Goal: Obtain resource: Download file/media

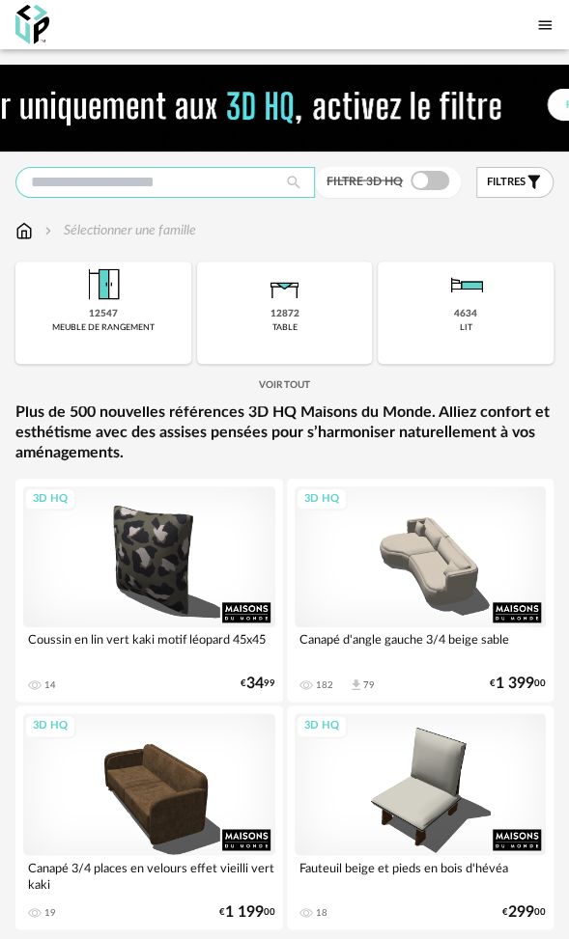
click at [169, 187] on input "text" at bounding box center [164, 182] width 299 height 31
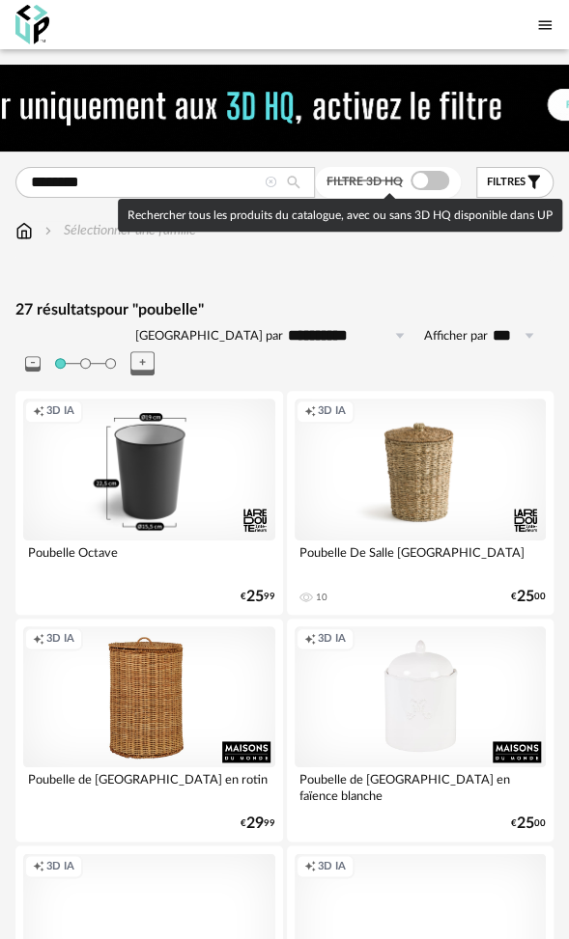
click at [423, 175] on span at bounding box center [429, 180] width 39 height 19
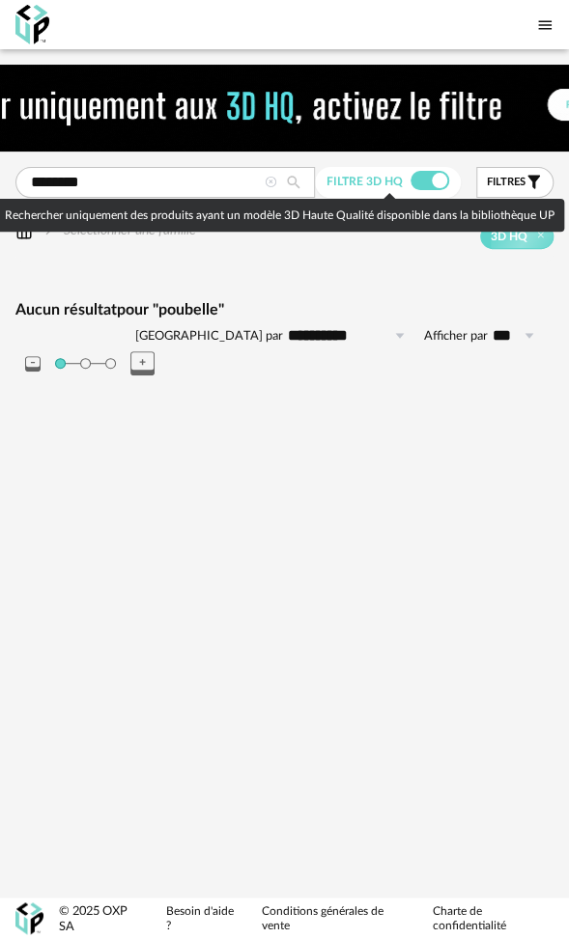
click at [418, 180] on span at bounding box center [429, 180] width 39 height 19
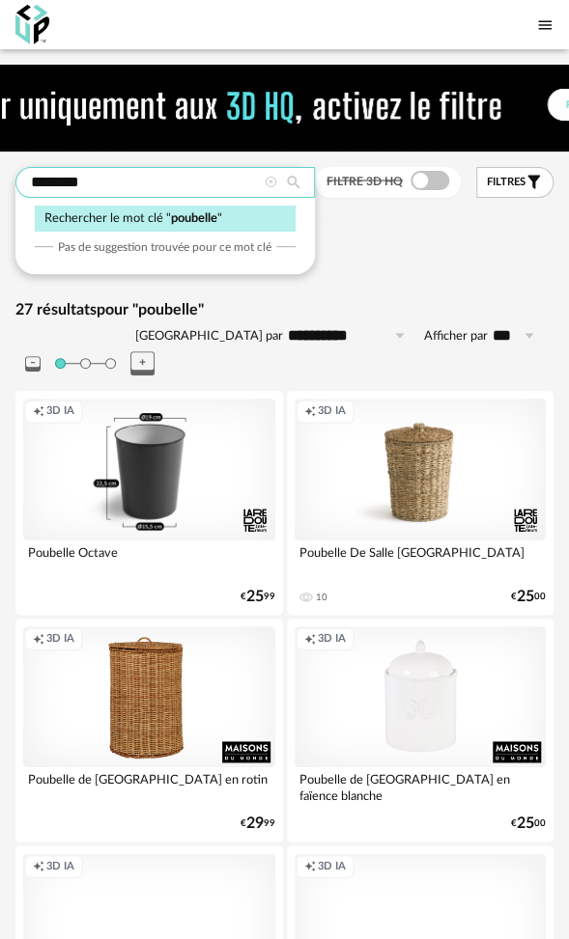
drag, startPoint x: 120, startPoint y: 188, endPoint x: -50, endPoint y: 187, distance: 169.9
type input "*****"
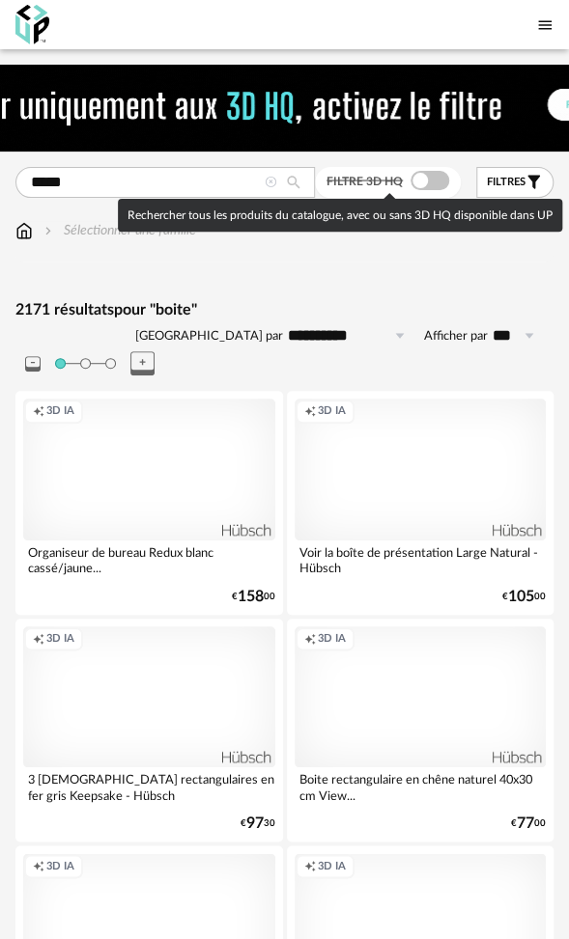
click at [421, 178] on span at bounding box center [429, 180] width 39 height 19
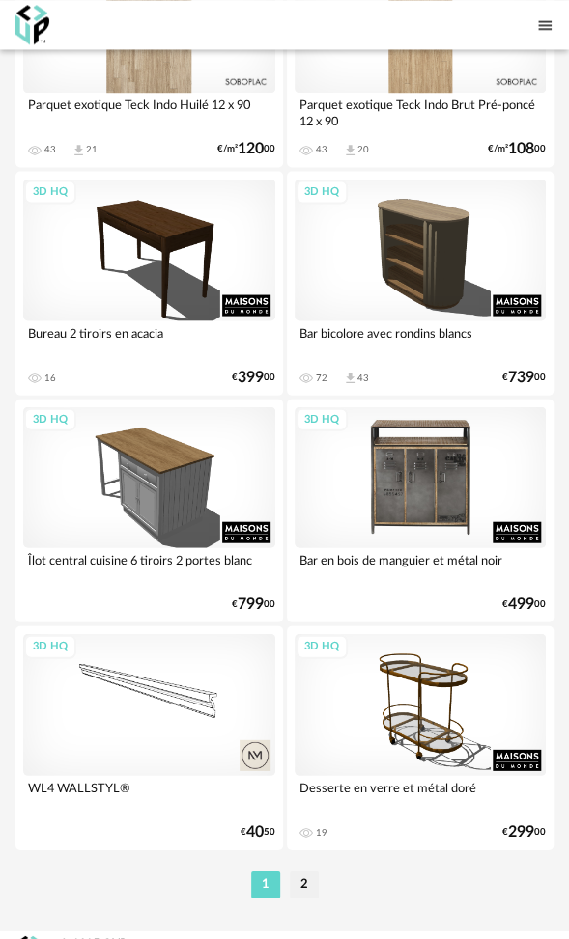
scroll to position [10909, 0]
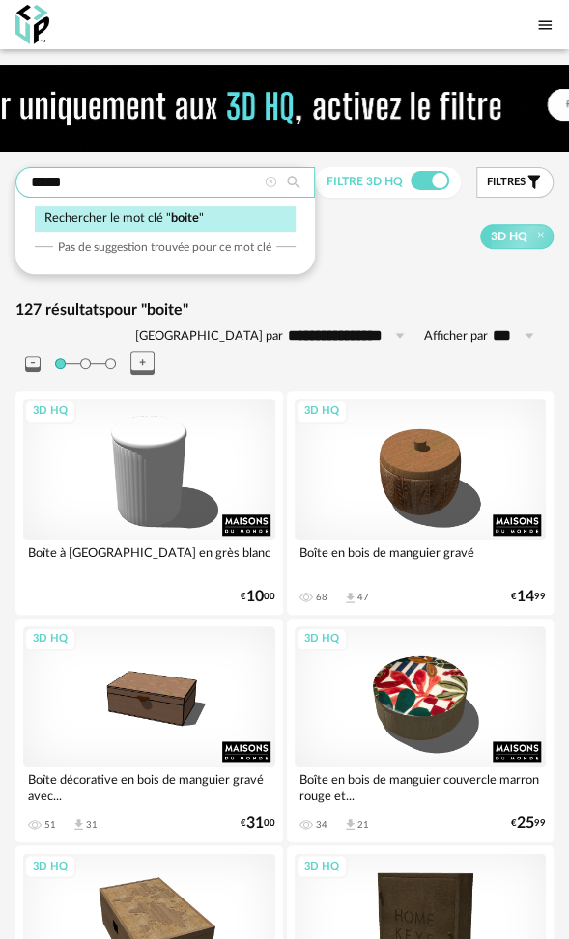
drag, startPoint x: 72, startPoint y: 183, endPoint x: -33, endPoint y: 187, distance: 105.3
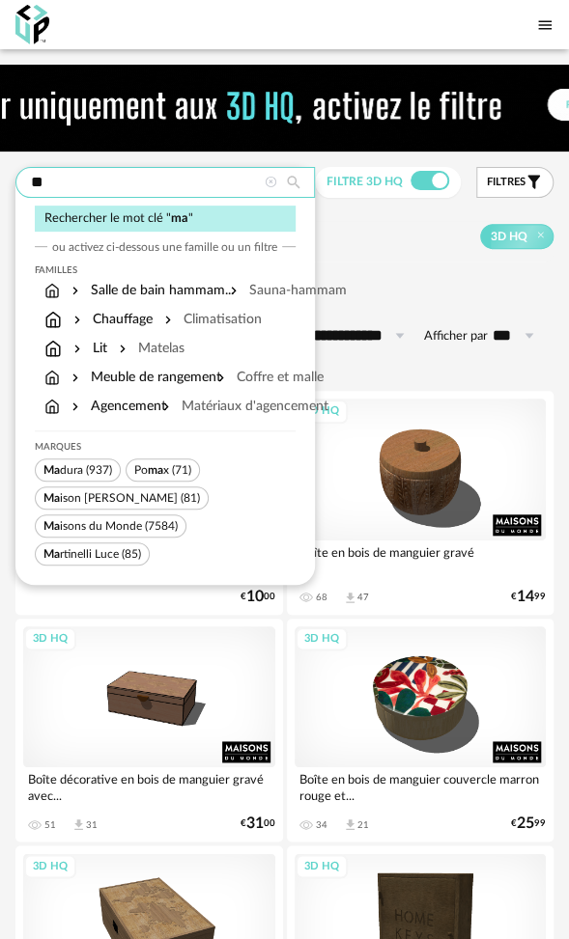
type input "*"
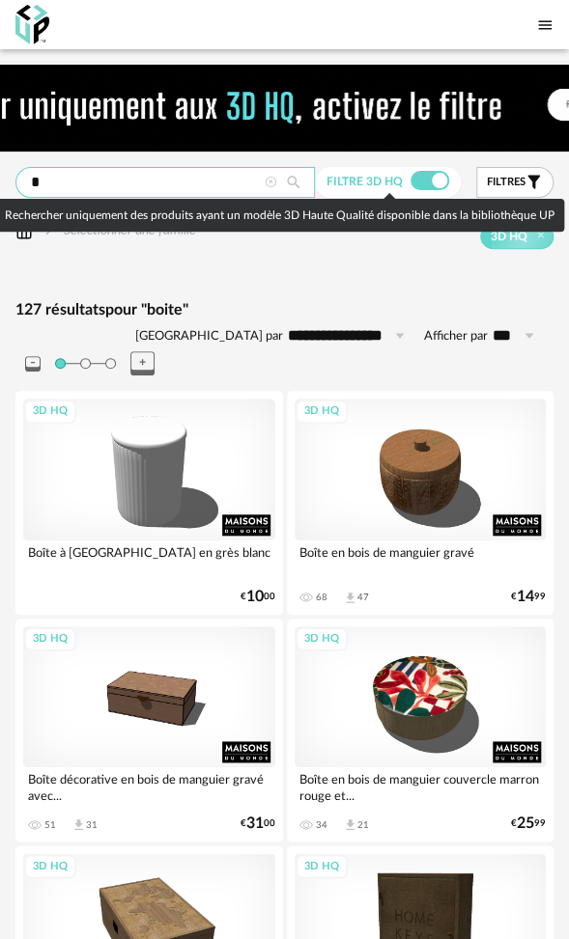
click at [74, 186] on input "*" at bounding box center [164, 182] width 299 height 31
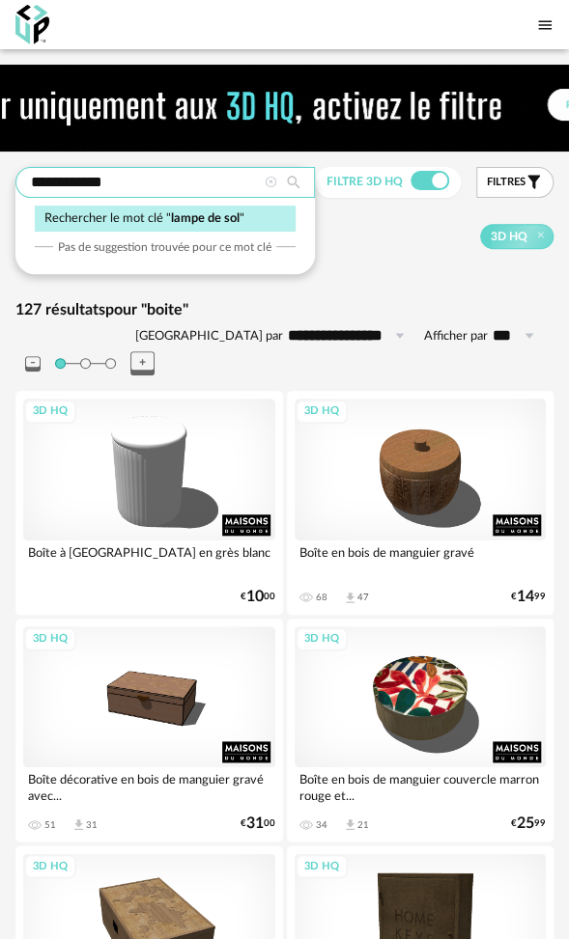
type input "**********"
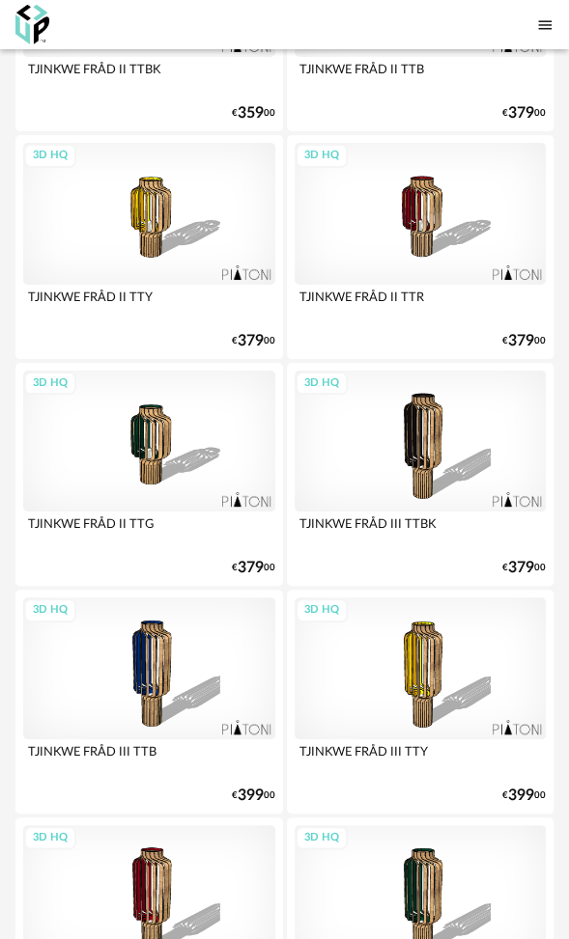
scroll to position [6588, 0]
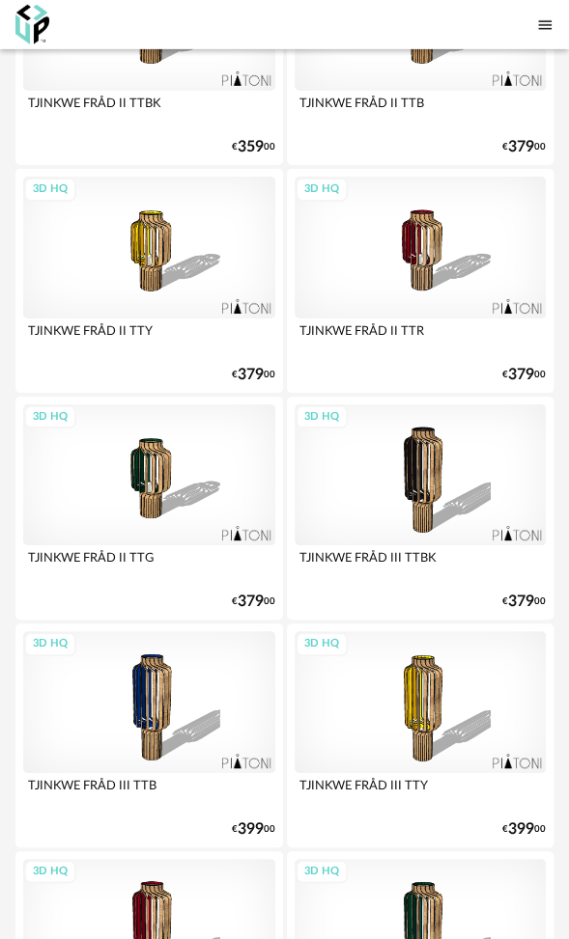
click at [189, 454] on div "3D HQ" at bounding box center [149, 475] width 252 height 142
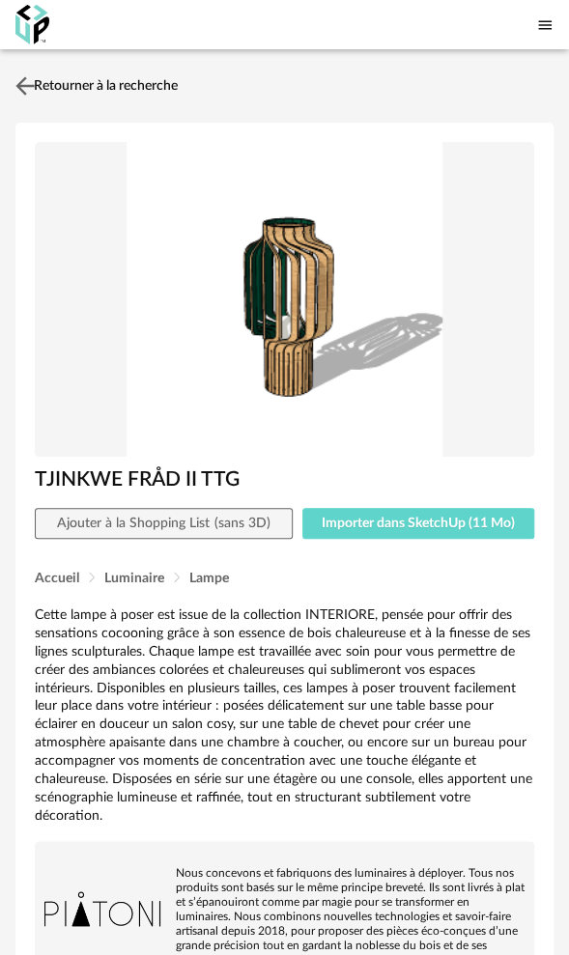
click at [51, 77] on link "Retourner à la recherche" at bounding box center [94, 86] width 167 height 42
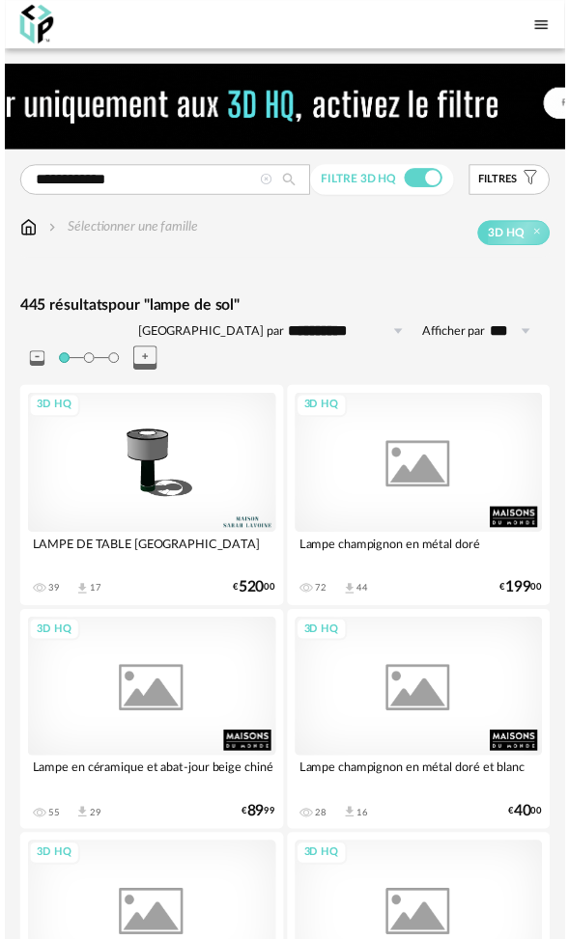
scroll to position [6588, 0]
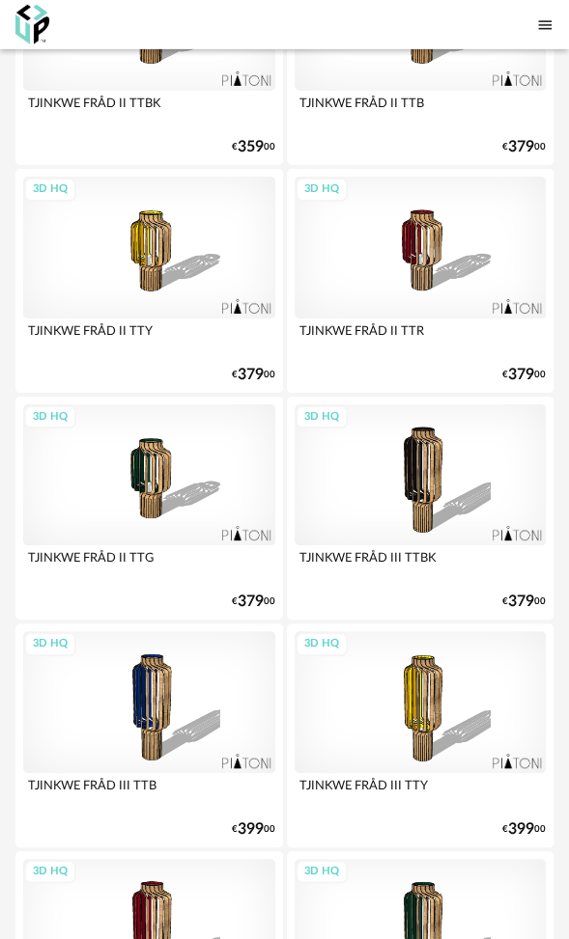
click at [425, 444] on div "3D HQ" at bounding box center [420, 475] width 252 height 142
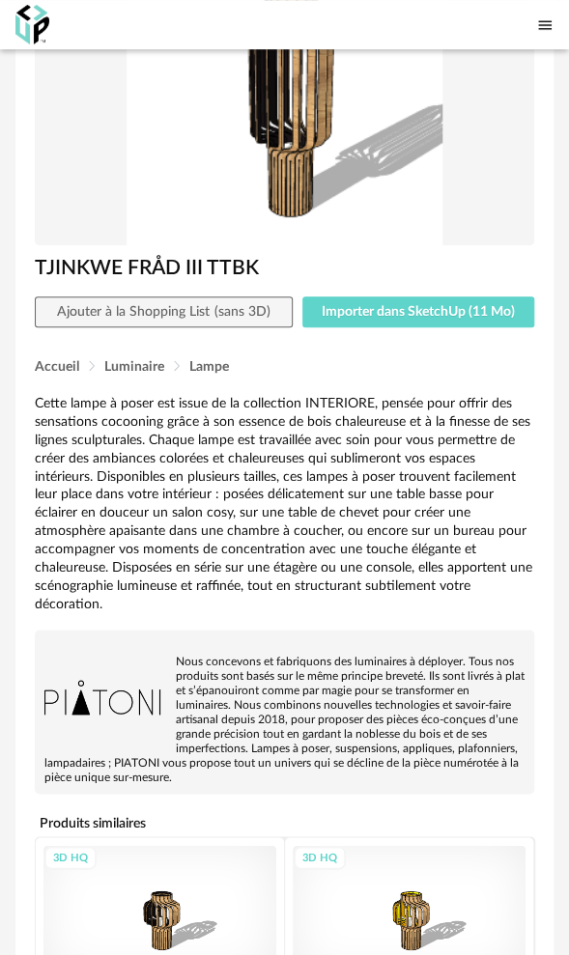
scroll to position [193, 0]
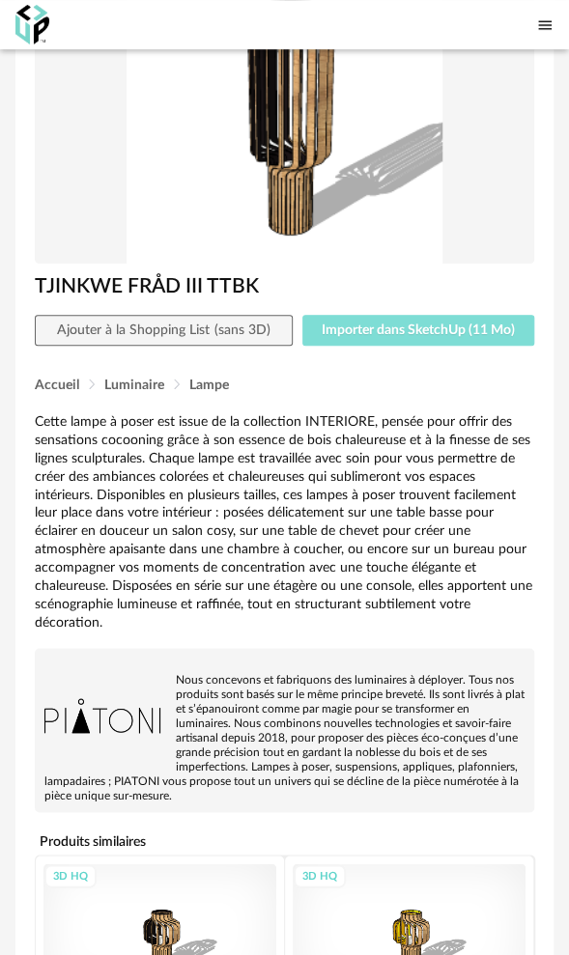
click at [400, 324] on span "Importer dans SketchUp (11 Mo)" at bounding box center [417, 330] width 193 height 14
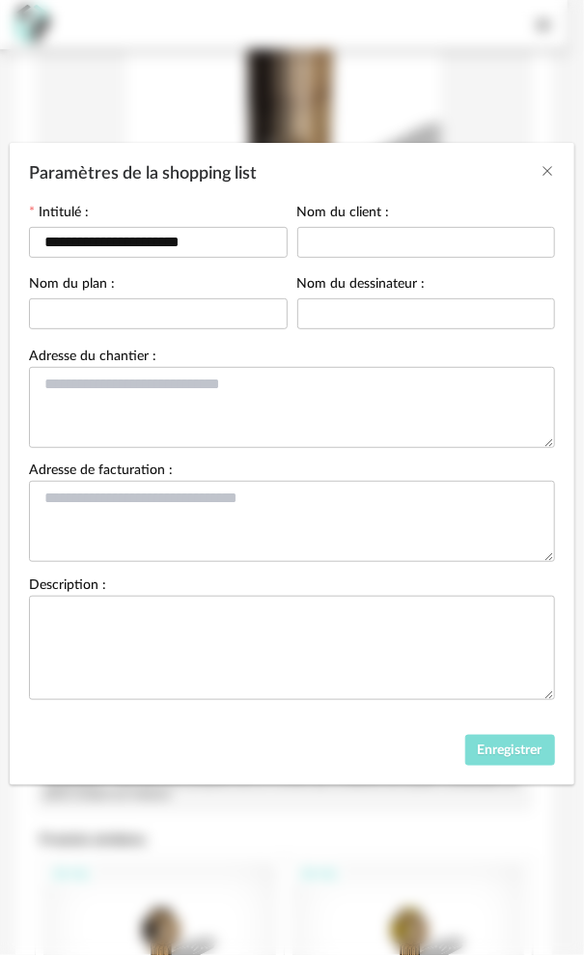
click at [513, 748] on span "Enregistrer" at bounding box center [510, 750] width 65 height 14
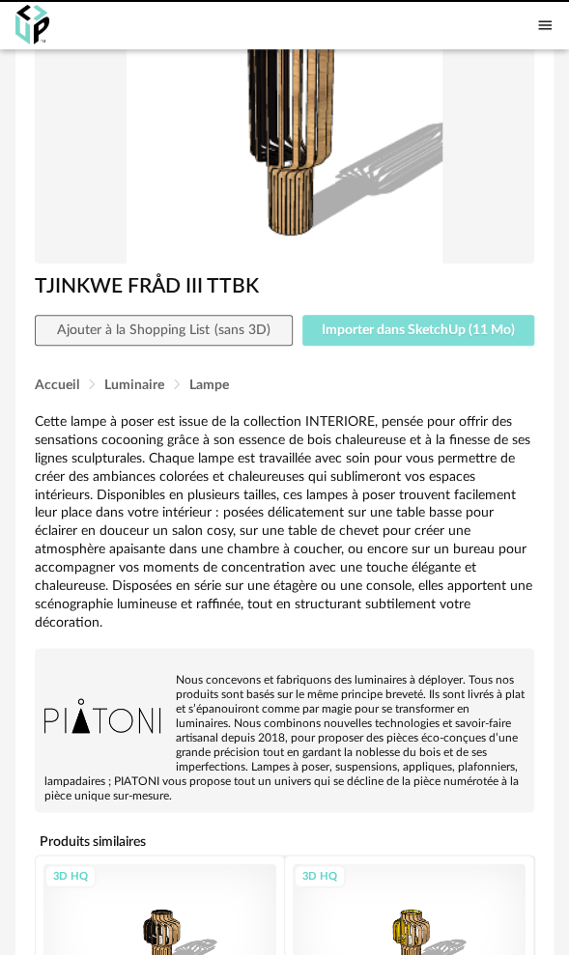
click at [389, 330] on span "Importer dans SketchUp (11 Mo)" at bounding box center [417, 330] width 193 height 14
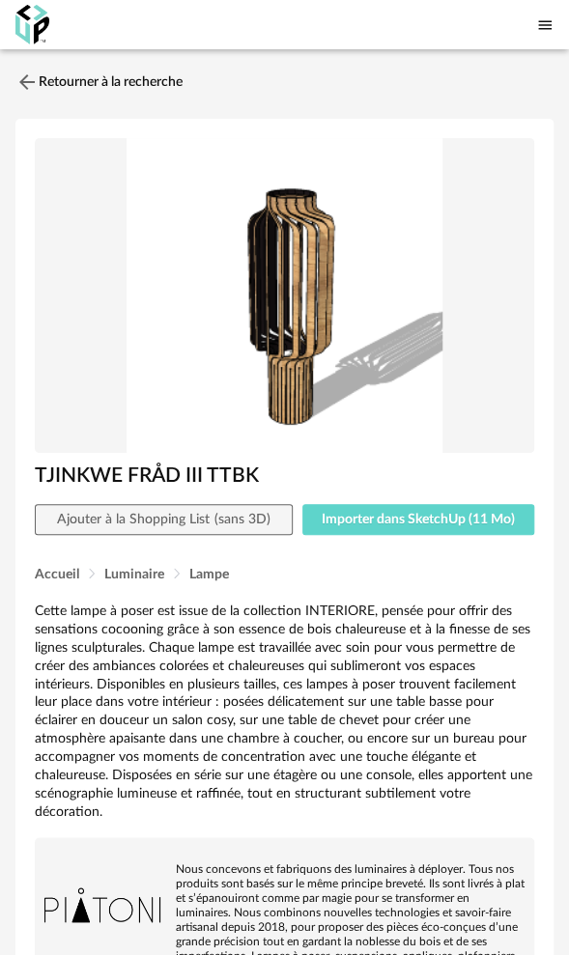
scroll to position [0, 0]
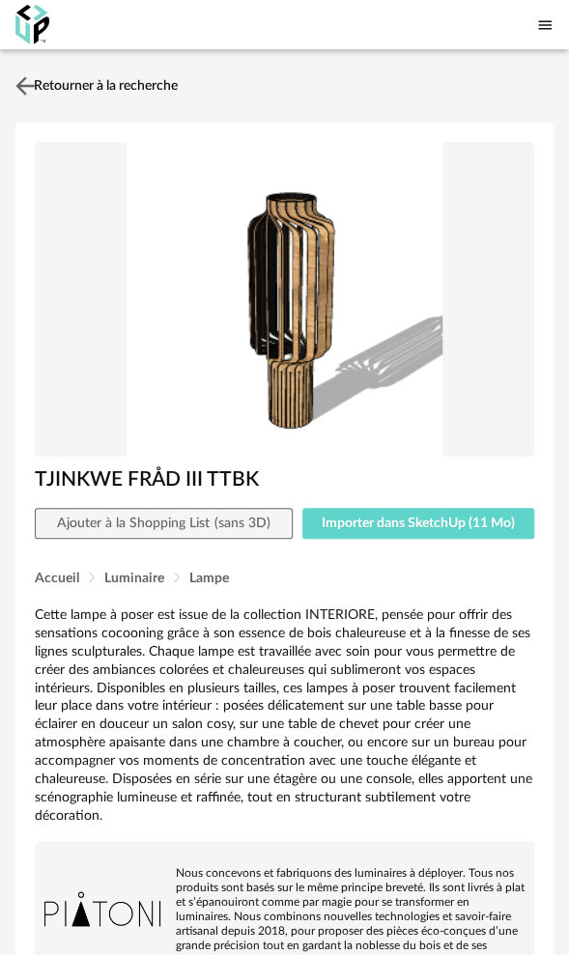
click at [54, 77] on link "Retourner à la recherche" at bounding box center [94, 86] width 167 height 42
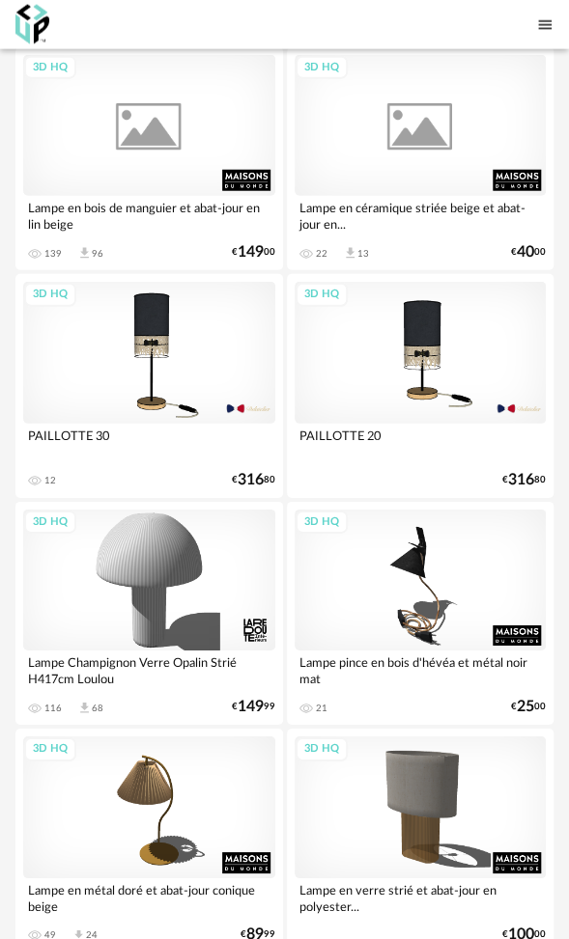
scroll to position [4368, 0]
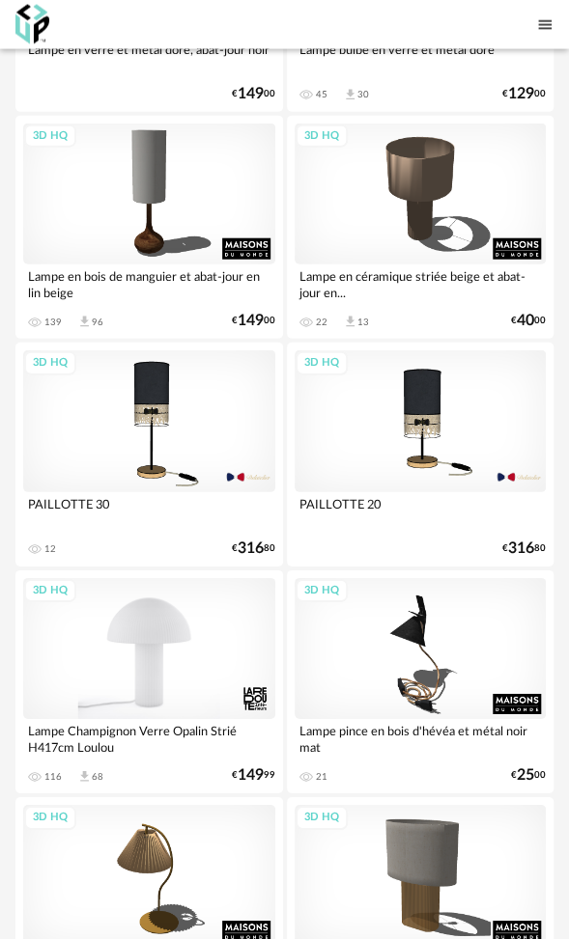
click at [164, 643] on div "3D HQ" at bounding box center [149, 649] width 252 height 142
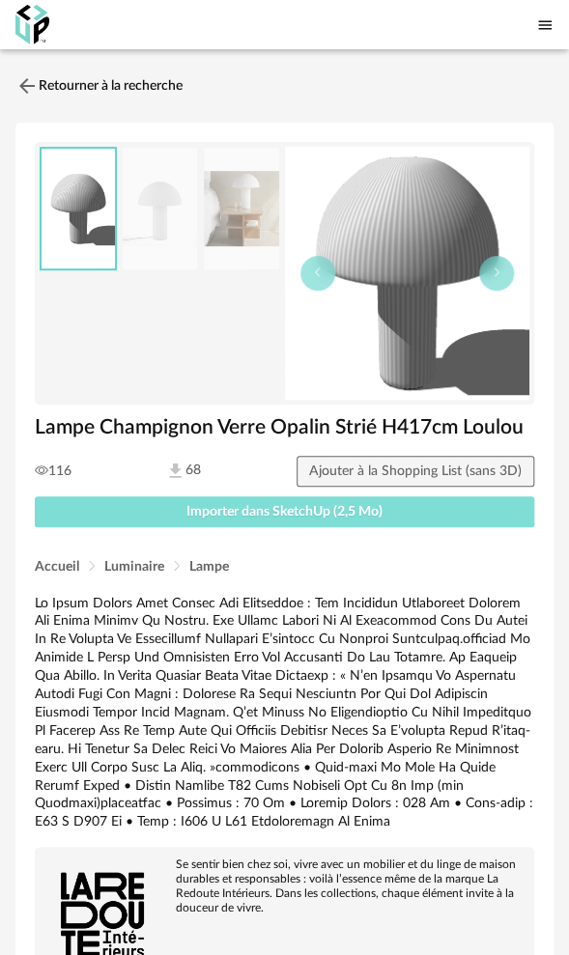
click at [237, 512] on span "Importer dans SketchUp (2,5 Mo)" at bounding box center [284, 512] width 196 height 14
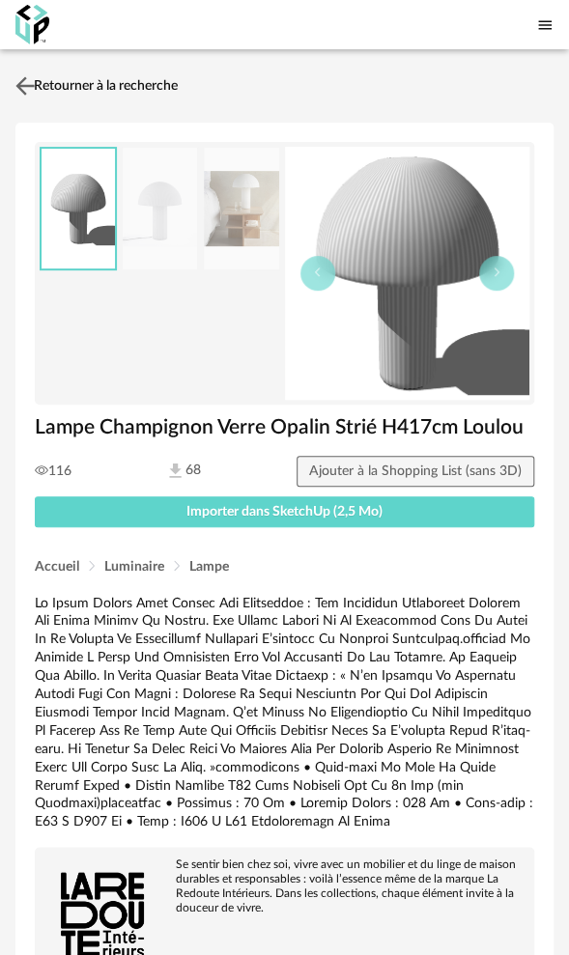
click at [147, 79] on link "Retourner à la recherche" at bounding box center [94, 86] width 167 height 42
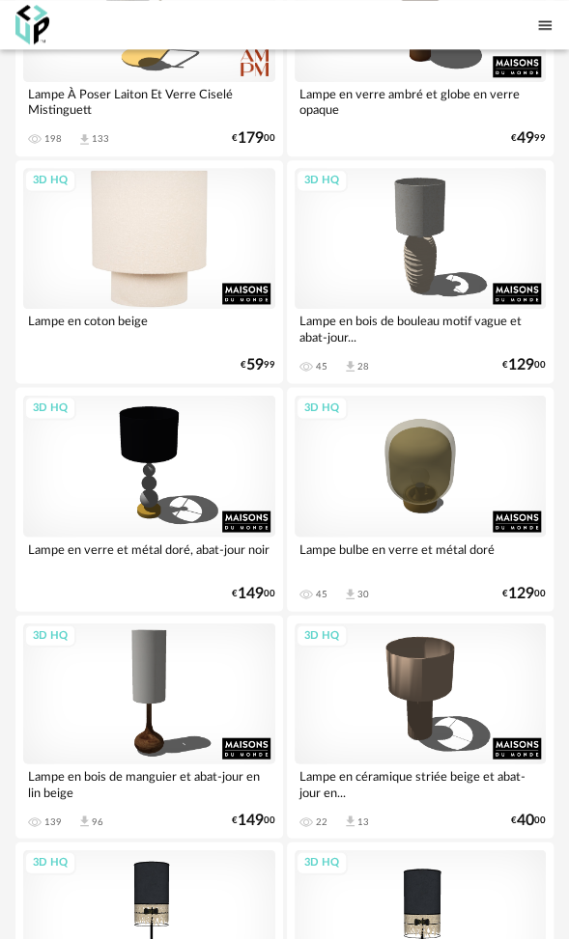
scroll to position [3692, 0]
